Goal: Task Accomplishment & Management: Manage account settings

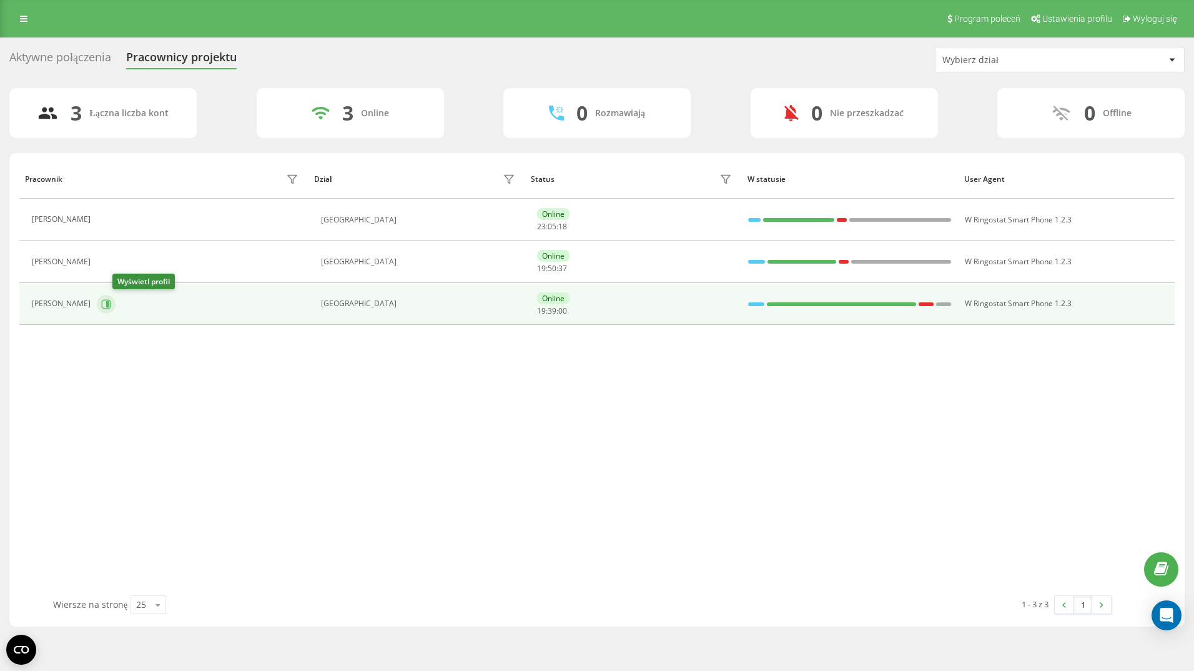
click at [111, 302] on icon at bounding box center [106, 304] width 10 height 10
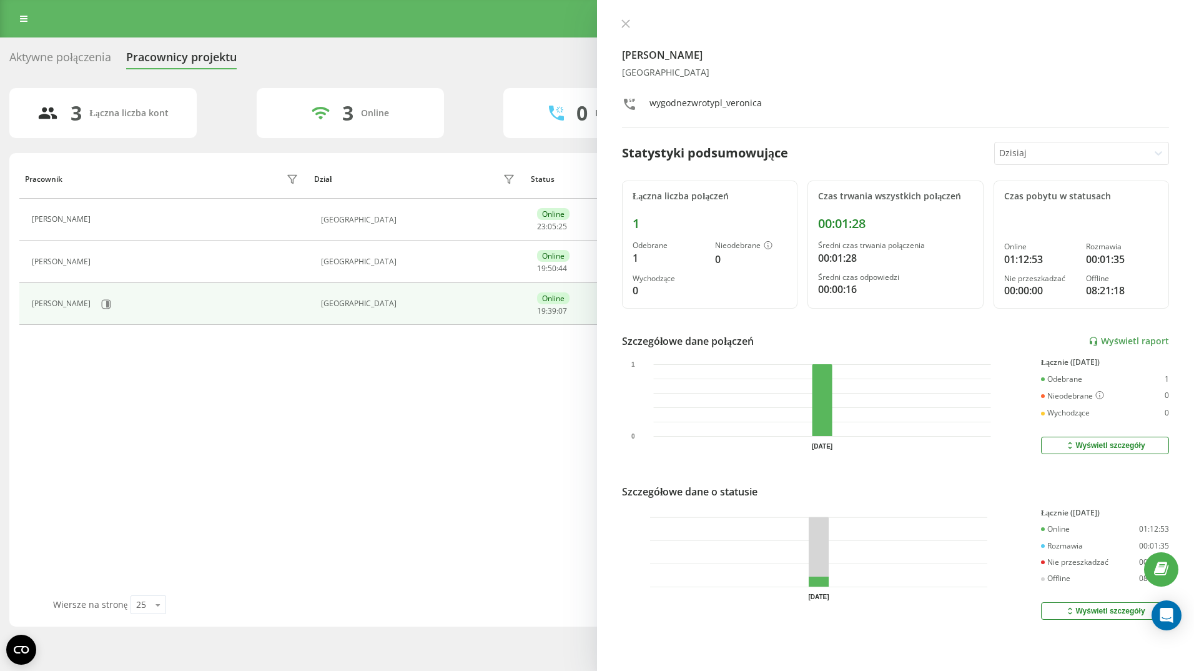
click at [1088, 446] on div "Wyświetl szczegóły" at bounding box center [1105, 445] width 80 height 10
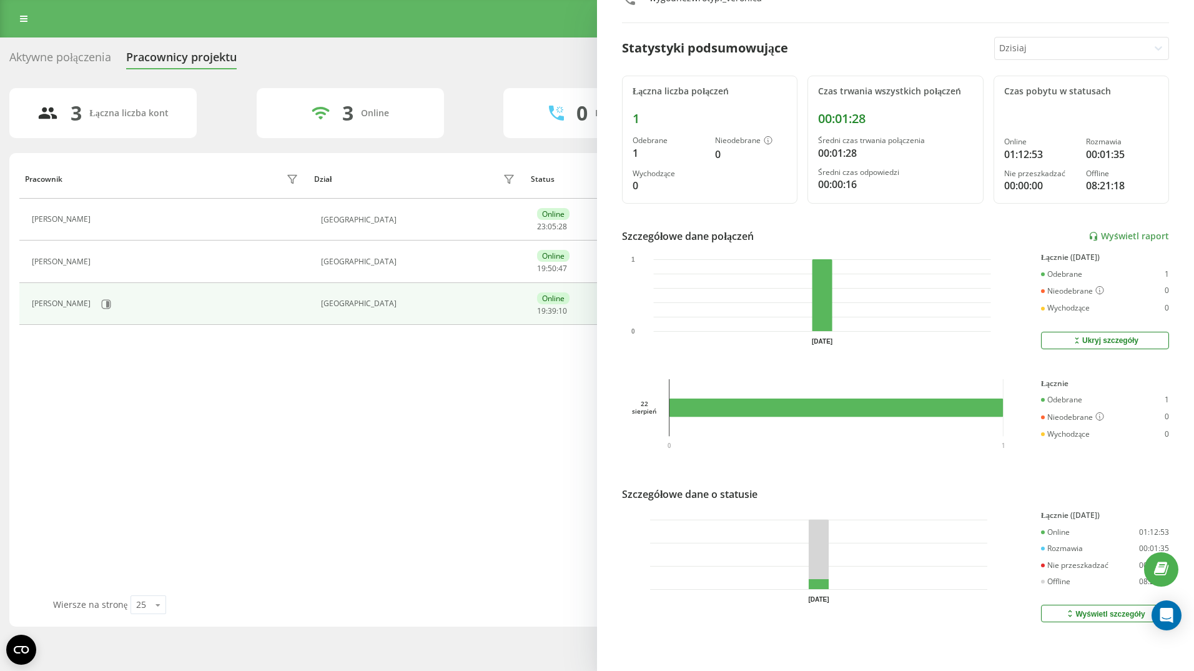
scroll to position [114, 0]
drag, startPoint x: 130, startPoint y: 453, endPoint x: 134, endPoint y: 445, distance: 8.7
click at [130, 452] on div "Pracownik Dział Status W statusie User Agent Valeria Movileanu Romania Online 2…" at bounding box center [597, 377] width 1156 height 436
click at [760, 398] on rect at bounding box center [837, 407] width 334 height 19
click at [1114, 231] on link "Wyświetl raport" at bounding box center [1129, 236] width 81 height 11
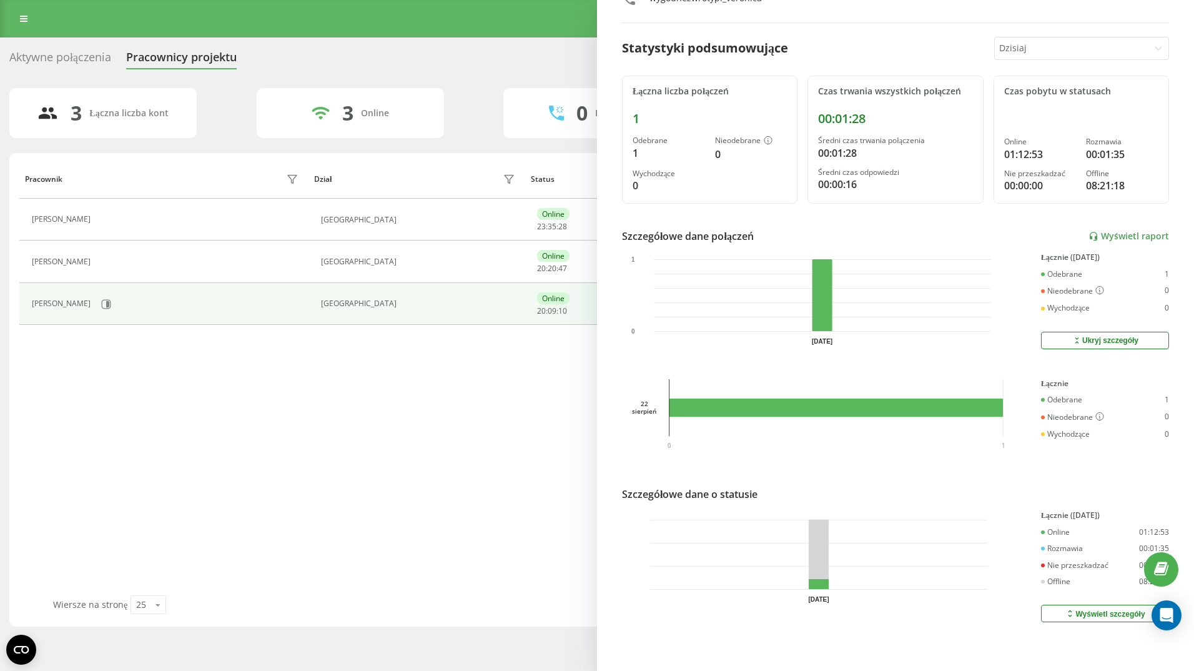
click at [369, 500] on div "Pracownik Dział Status W statusie User Agent Valeria Movileanu Romania Online 2…" at bounding box center [597, 377] width 1156 height 436
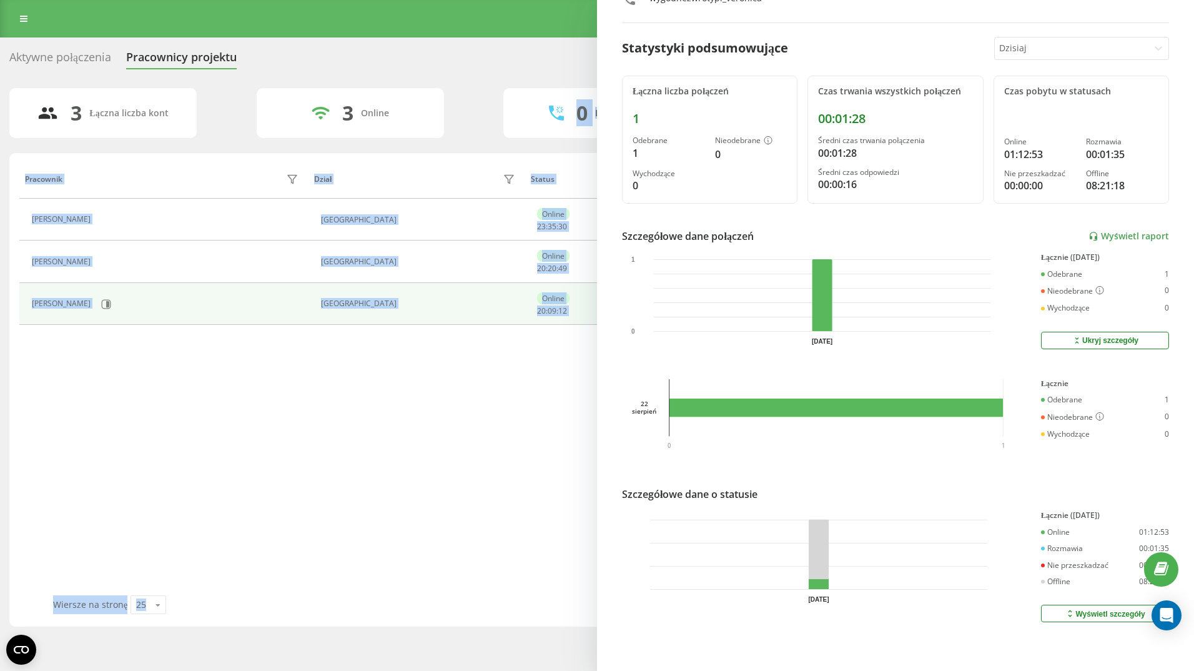
drag, startPoint x: 647, startPoint y: 9, endPoint x: 408, endPoint y: 106, distance: 257.5
click at [408, 106] on div "Aktywne połączenia Pracownicy projektu Wybierz dział 3 Łączna liczba kont 3 Onl…" at bounding box center [596, 337] width 1175 height 580
click at [412, 413] on div "Pracownik Dział Status W statusie User Agent Valeria Movileanu Romania Online 2…" at bounding box center [597, 377] width 1156 height 436
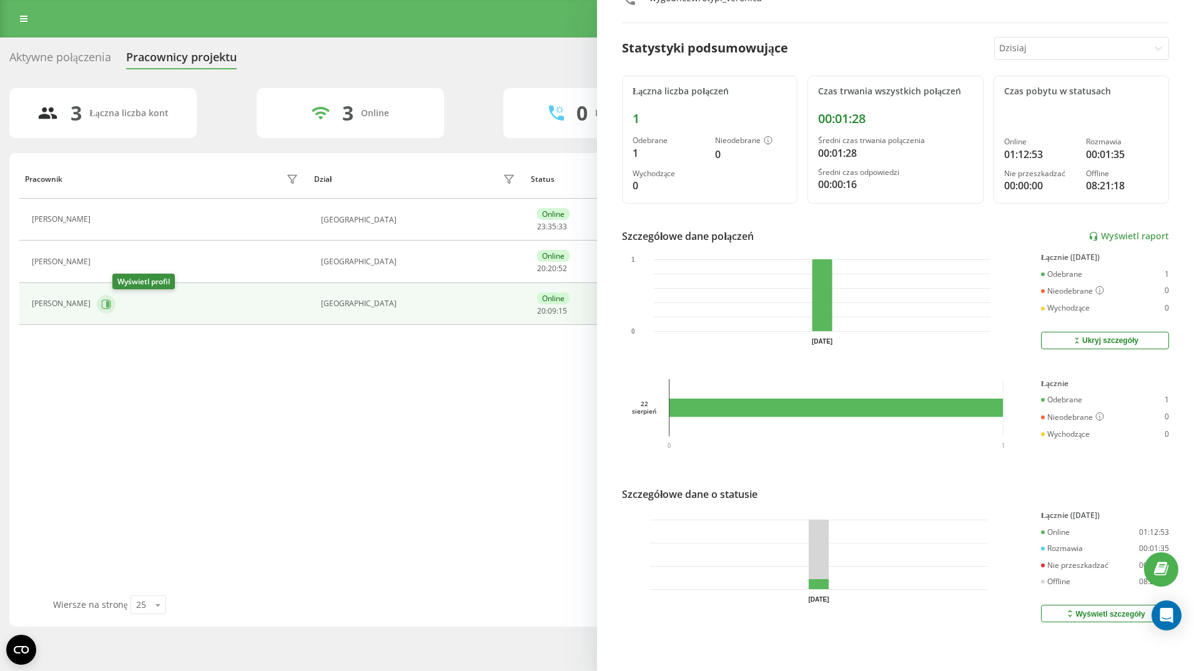
click at [109, 304] on icon at bounding box center [107, 303] width 3 height 6
click at [109, 463] on div "Pracownik Dział Status W statusie User Agent Valeria Movileanu Romania Online 2…" at bounding box center [597, 377] width 1156 height 436
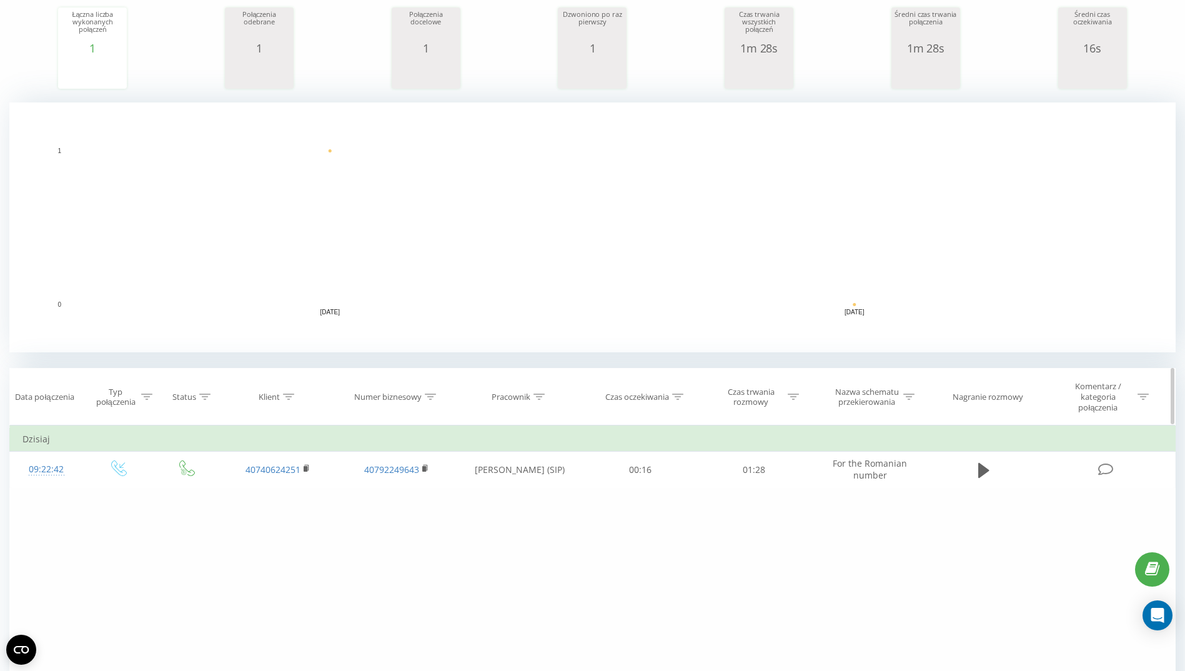
scroll to position [187, 0]
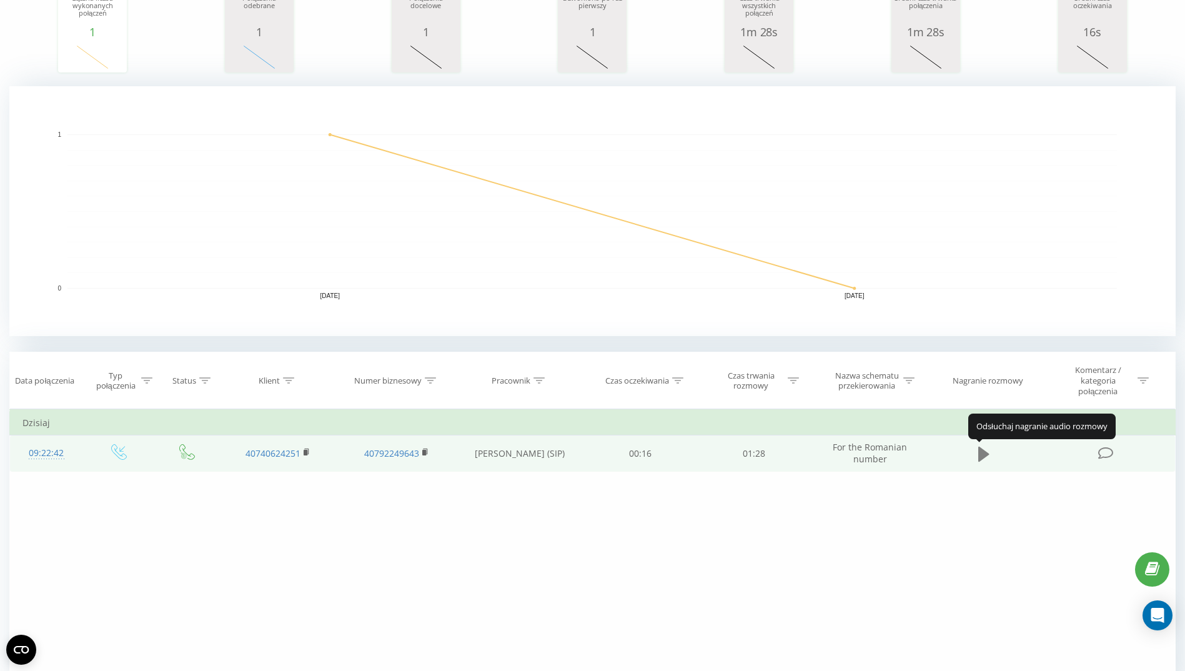
click at [981, 454] on icon at bounding box center [983, 453] width 11 height 15
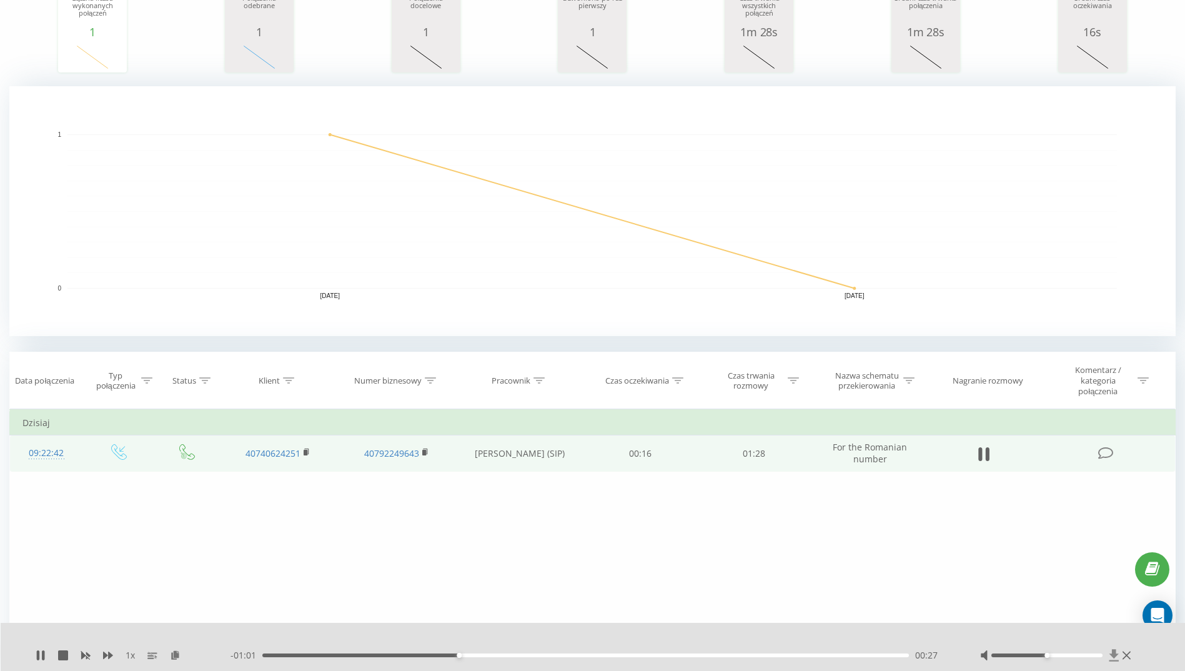
click at [1112, 652] on icon at bounding box center [1113, 655] width 9 height 12
click at [1127, 655] on icon at bounding box center [1126, 655] width 8 height 8
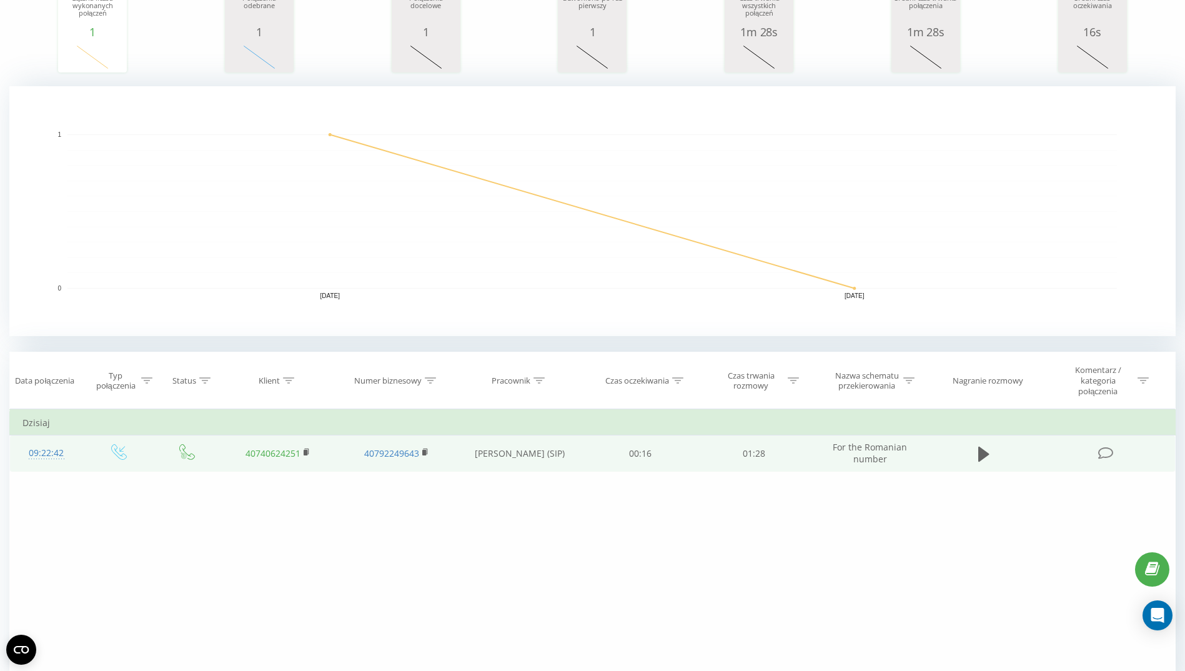
click at [287, 456] on link "40740624251" at bounding box center [272, 453] width 55 height 12
drag, startPoint x: 245, startPoint y: 450, endPoint x: 300, endPoint y: 460, distance: 55.8
click at [300, 460] on td "40740624251" at bounding box center [278, 453] width 118 height 36
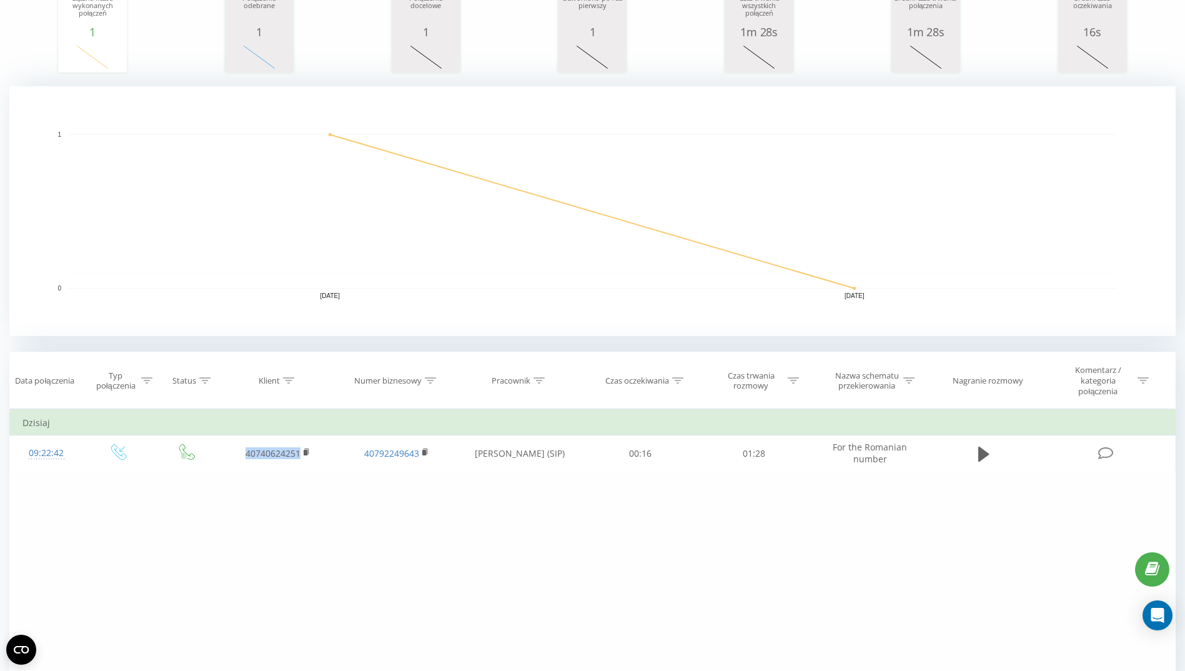
copy link "40740624251"
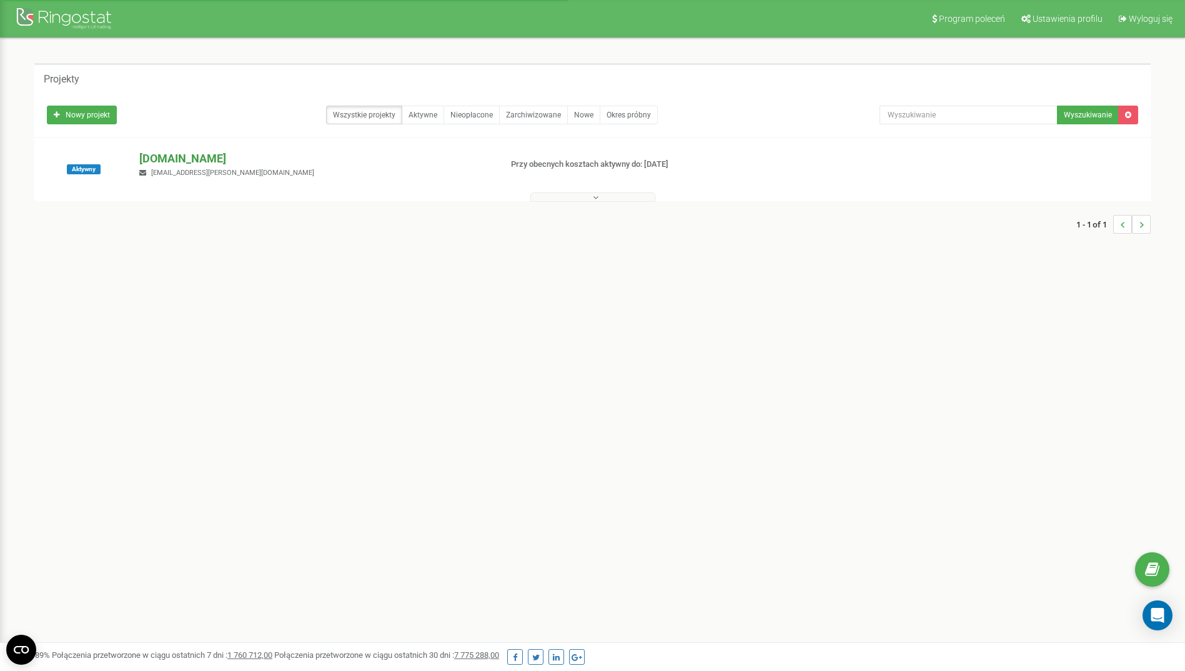
click at [194, 157] on p "[DOMAIN_NAME]" at bounding box center [314, 159] width 351 height 16
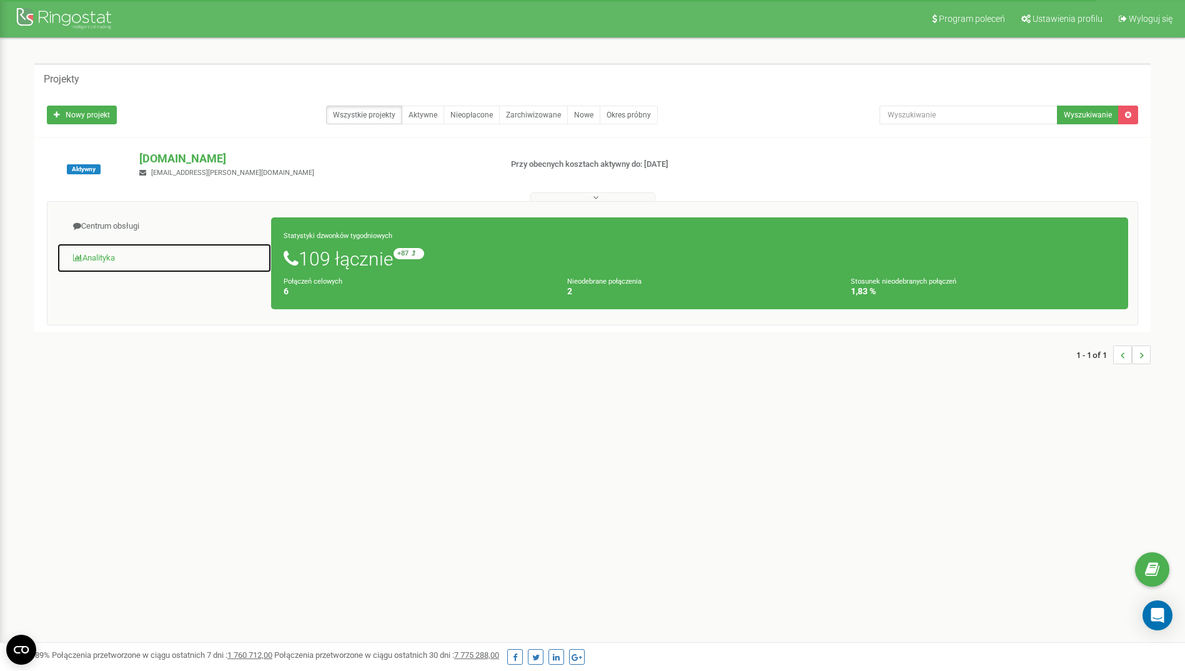
click at [107, 255] on link "Analityka" at bounding box center [164, 258] width 215 height 31
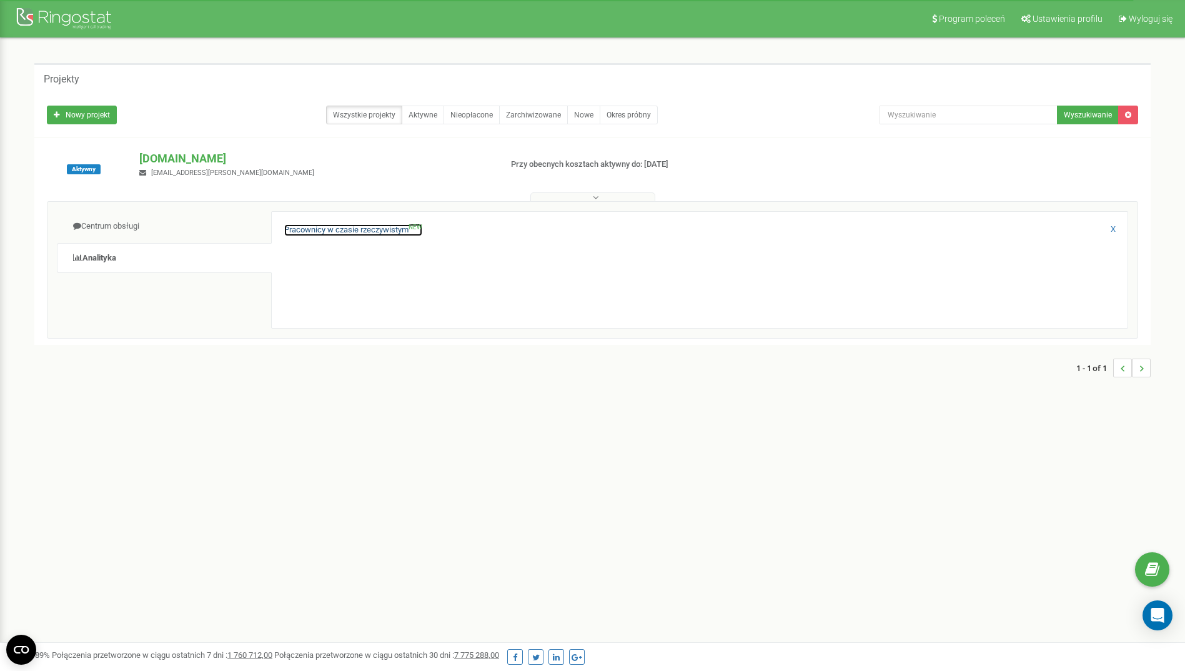
click at [333, 230] on link "Pracownicy w czasie rzeczywistym NEW" at bounding box center [353, 230] width 138 height 12
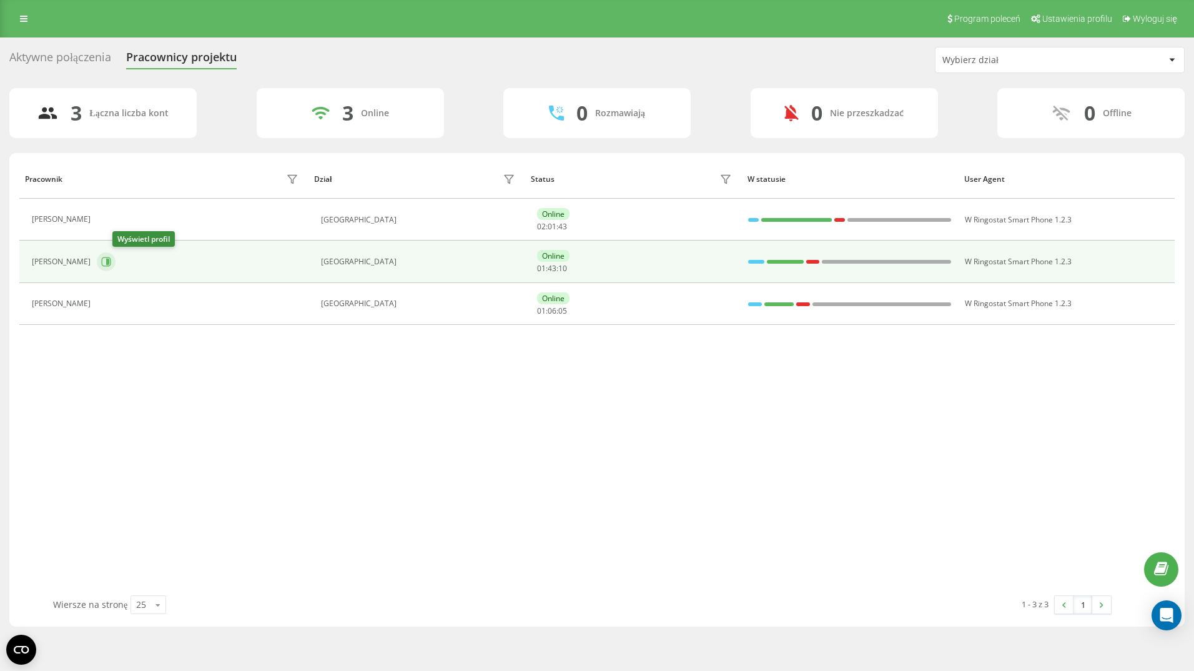
click at [109, 260] on icon at bounding box center [107, 262] width 3 height 6
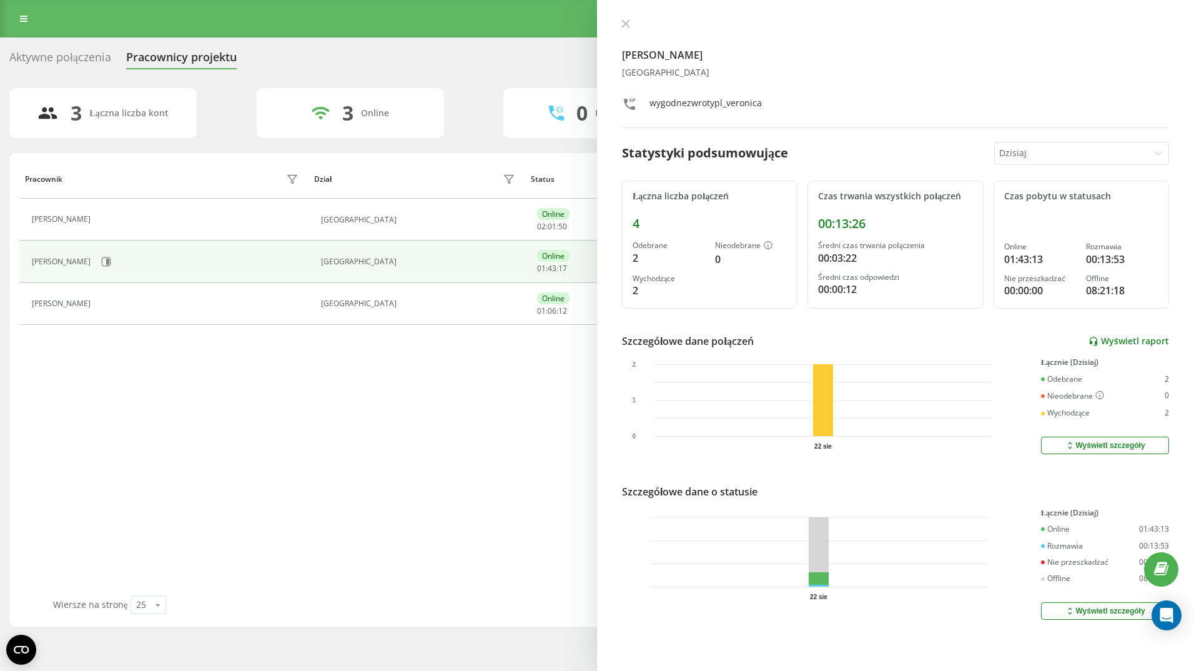
click at [1126, 340] on link "Wyświetl raport" at bounding box center [1129, 341] width 81 height 11
click at [624, 23] on icon at bounding box center [625, 23] width 9 height 9
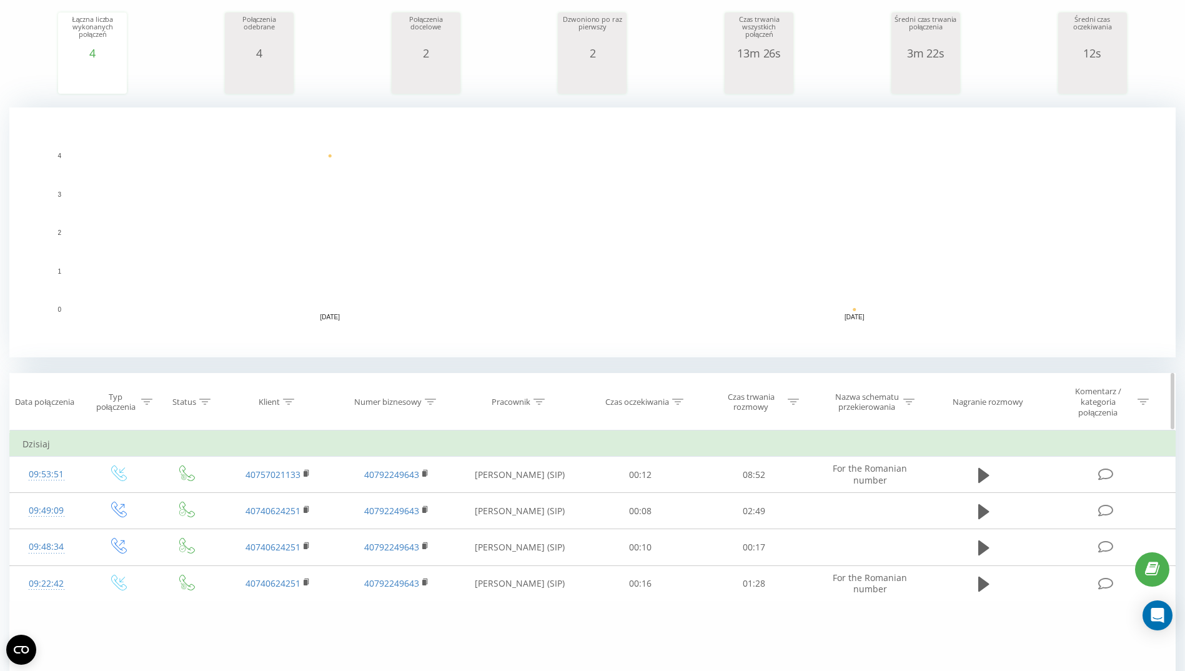
scroll to position [187, 0]
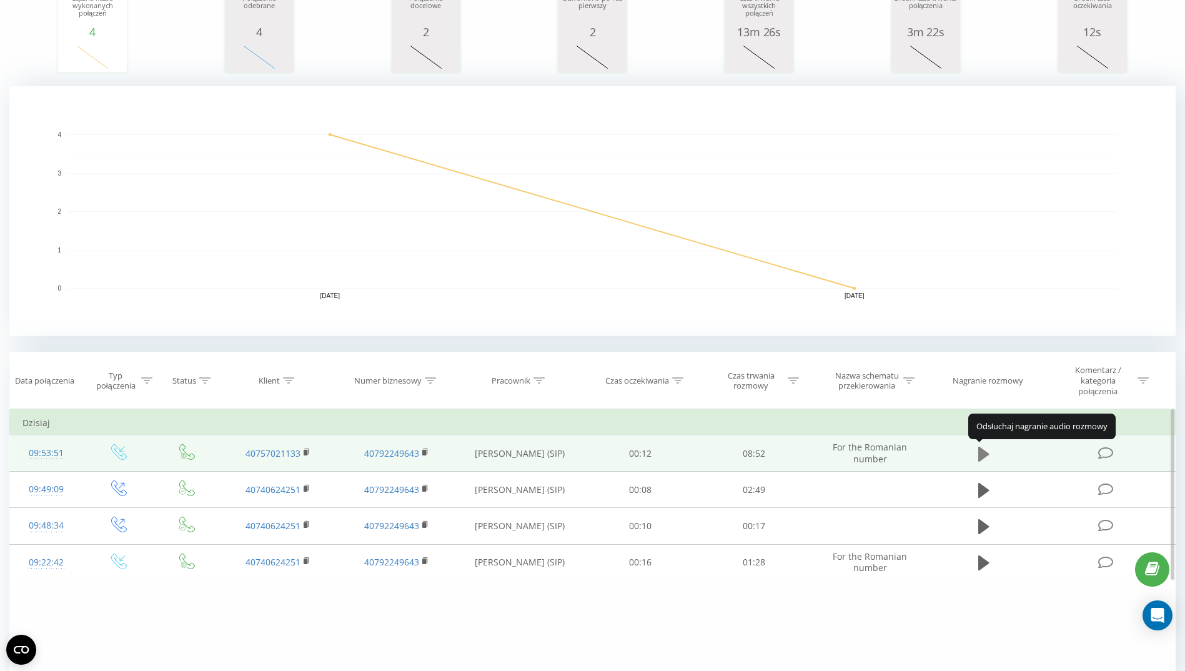
click at [981, 450] on icon at bounding box center [983, 453] width 11 height 15
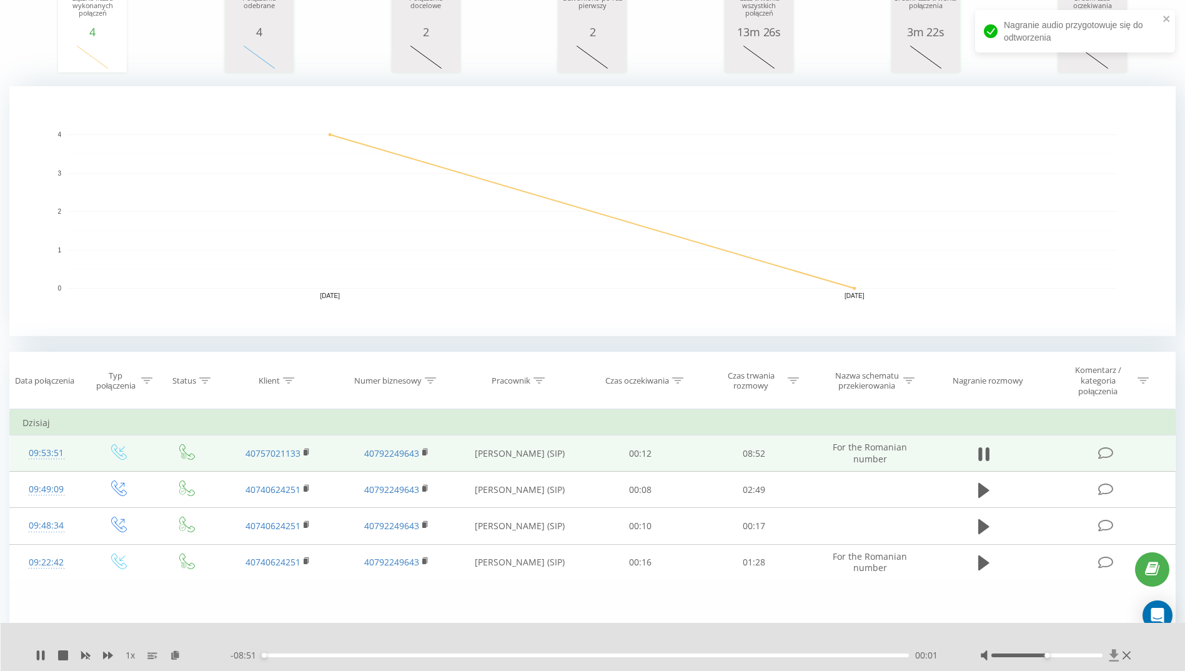
click at [1114, 656] on icon at bounding box center [1113, 655] width 9 height 12
click at [988, 451] on icon at bounding box center [988, 454] width 4 height 14
